Goal: Task Accomplishment & Management: Manage account settings

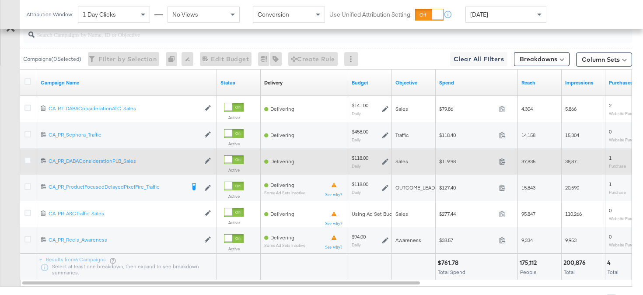
scroll to position [420, 0]
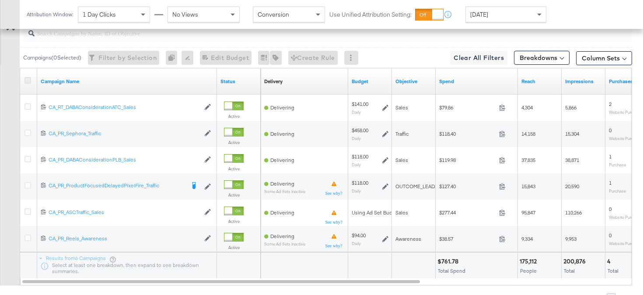
click at [30, 80] on icon at bounding box center [28, 80] width 7 height 7
click at [0, 0] on input "checkbox" at bounding box center [0, 0] width 0 height 0
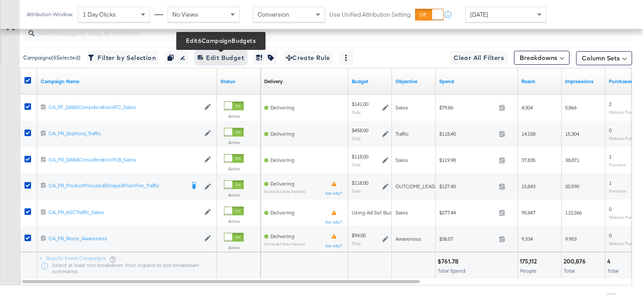
click at [215, 59] on span "Edit 6 Campaign Budgets Edit Budget" at bounding box center [221, 58] width 46 height 11
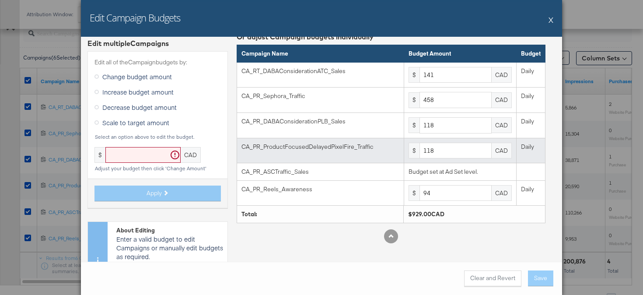
scroll to position [0, 0]
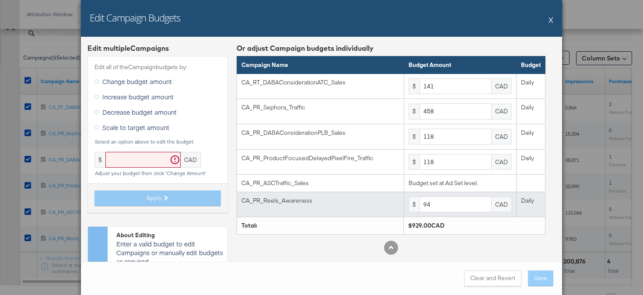
click at [447, 213] on td "$ 94 CAD" at bounding box center [460, 204] width 112 height 25
click at [447, 209] on input "94" at bounding box center [456, 204] width 72 height 16
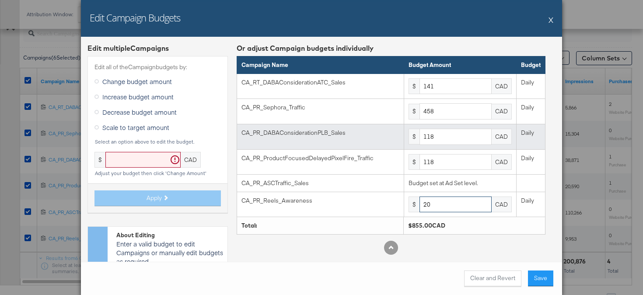
type input "2"
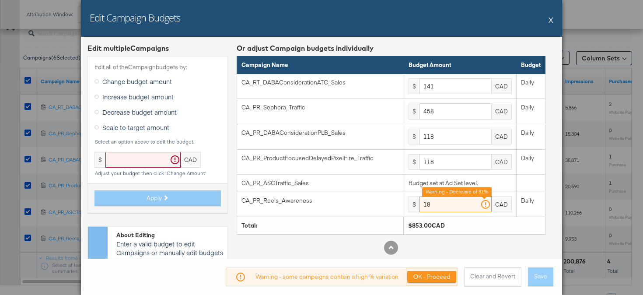
type input "18"
click at [424, 275] on button "OK - Proceed" at bounding box center [431, 277] width 49 height 12
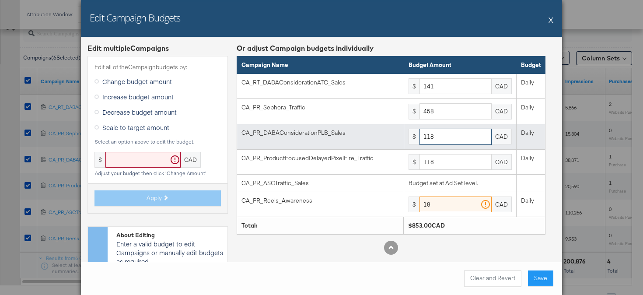
click at [438, 136] on input "118" at bounding box center [456, 137] width 72 height 16
click at [438, 136] on input "2" at bounding box center [456, 137] width 72 height 16
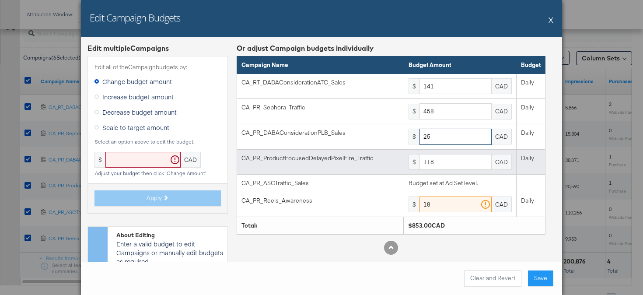
type input "25"
click at [448, 171] on td "$ 118 CAD" at bounding box center [460, 161] width 112 height 25
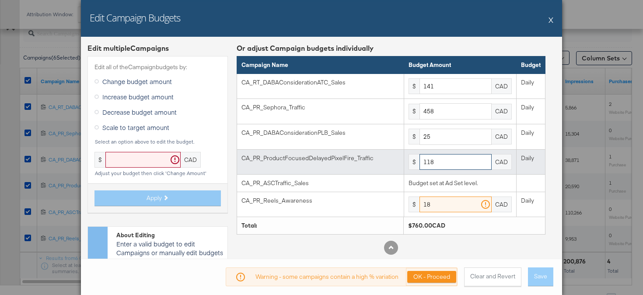
click at [448, 164] on input "118" at bounding box center [456, 162] width 72 height 16
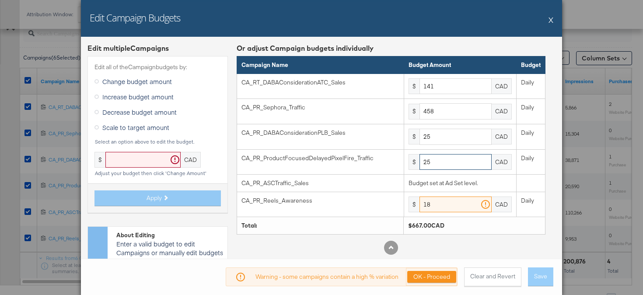
type input "25"
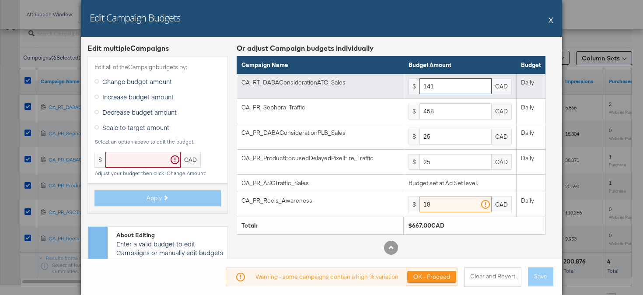
click at [443, 87] on input "141" at bounding box center [456, 86] width 72 height 16
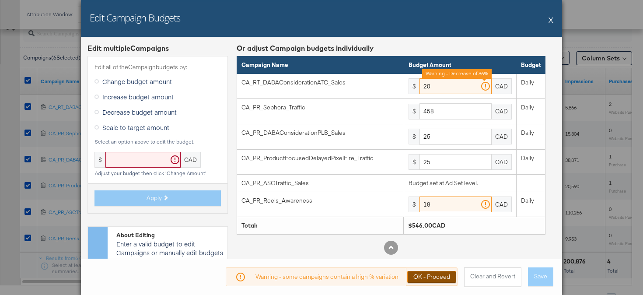
type input "20"
click at [445, 274] on button "OK - Proceed" at bounding box center [431, 277] width 49 height 12
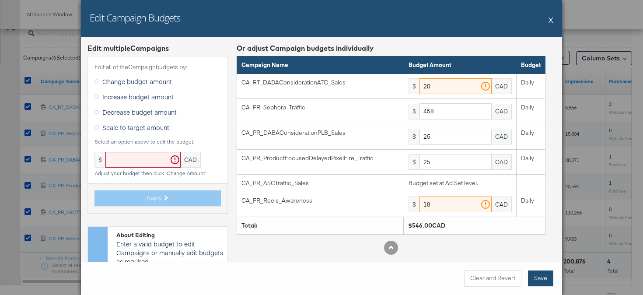
click at [543, 279] on button "Save" at bounding box center [540, 278] width 25 height 16
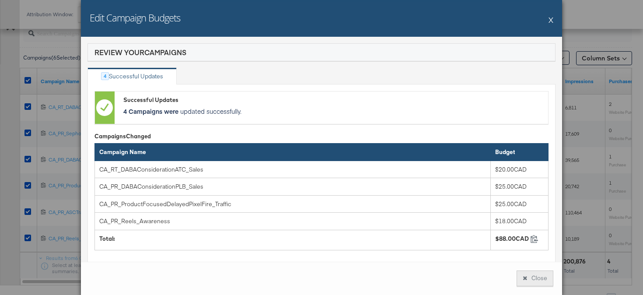
click at [534, 277] on button "Close" at bounding box center [535, 278] width 37 height 16
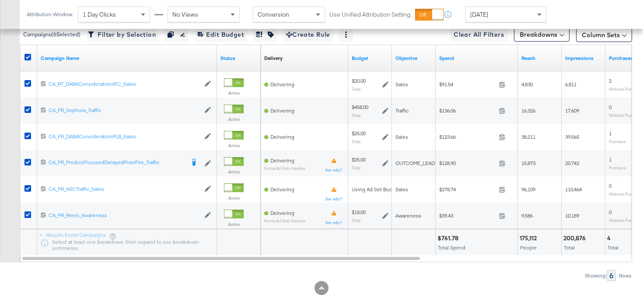
scroll to position [427, 0]
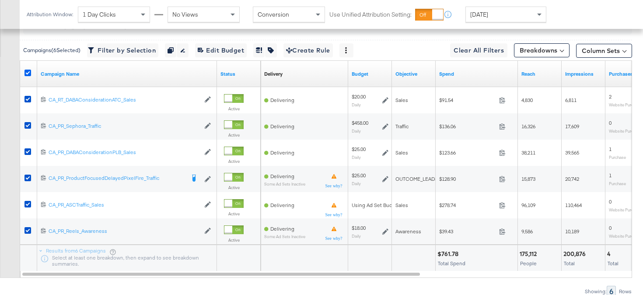
click at [28, 71] on icon at bounding box center [28, 73] width 7 height 7
click at [0, 0] on input "checkbox" at bounding box center [0, 0] width 0 height 0
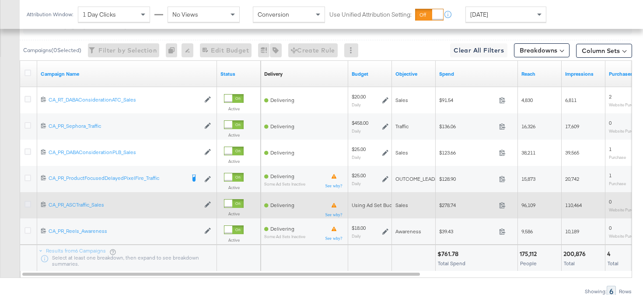
click at [27, 204] on icon at bounding box center [28, 204] width 7 height 7
click at [0, 0] on input "checkbox" at bounding box center [0, 0] width 0 height 0
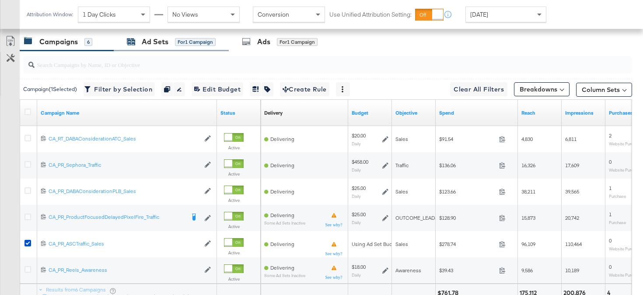
click at [152, 42] on div "Ad Sets" at bounding box center [155, 42] width 27 height 10
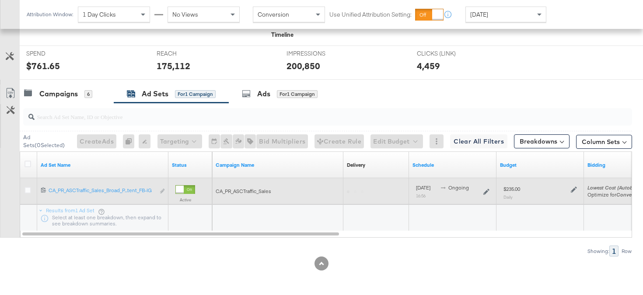
scroll to position [336, 0]
click at [32, 190] on div at bounding box center [29, 191] width 9 height 9
click at [28, 187] on icon at bounding box center [28, 190] width 7 height 7
click at [0, 0] on input "checkbox" at bounding box center [0, 0] width 0 height 0
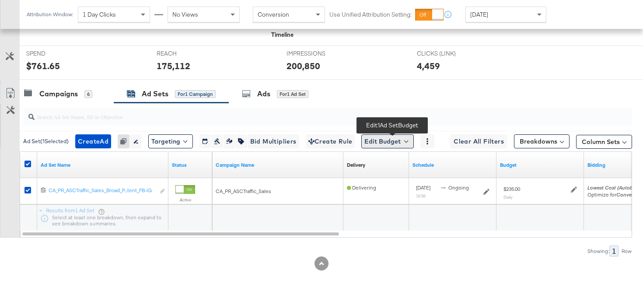
click at [400, 143] on button "Edit Budget" at bounding box center [387, 141] width 53 height 14
click at [402, 166] on span "Edit Ad Set Budget" at bounding box center [390, 163] width 50 height 11
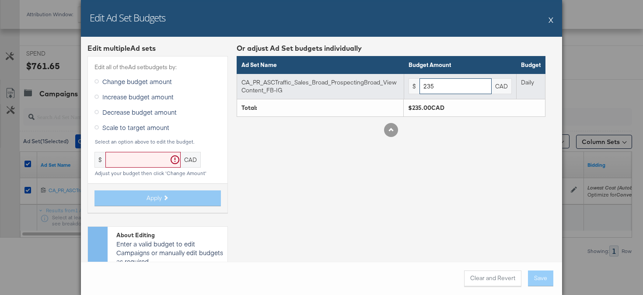
click at [437, 87] on input "235" at bounding box center [456, 86] width 72 height 16
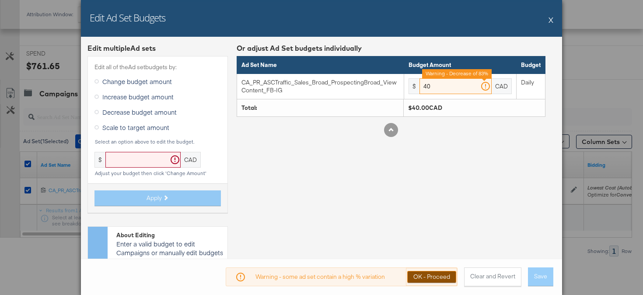
type input "40"
click at [442, 274] on button "OK - Proceed" at bounding box center [431, 277] width 49 height 12
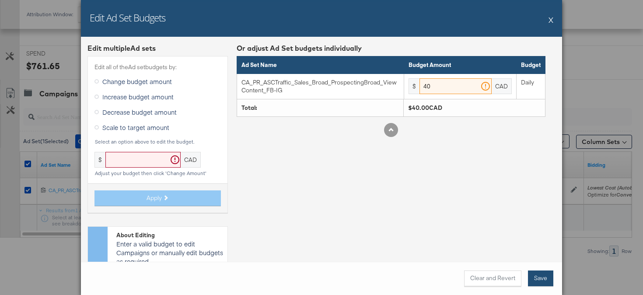
click at [540, 280] on button "Save" at bounding box center [540, 278] width 25 height 16
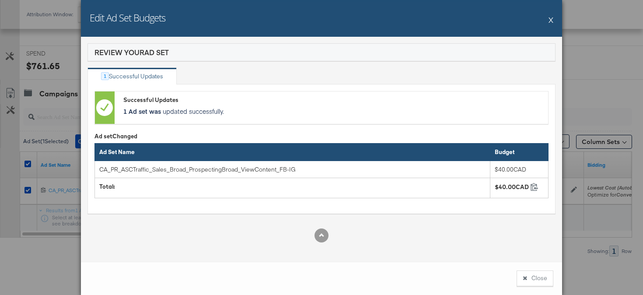
click at [540, 280] on button "Close" at bounding box center [535, 278] width 37 height 16
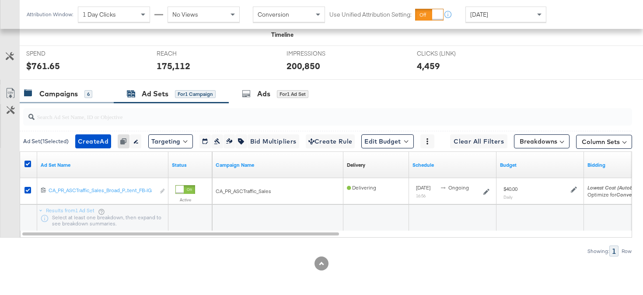
click at [82, 98] on div "Campaigns 6" at bounding box center [58, 94] width 68 height 10
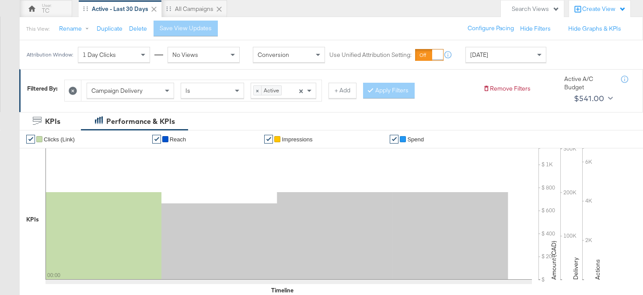
scroll to position [0, 0]
